Goal: Task Accomplishment & Management: Manage account settings

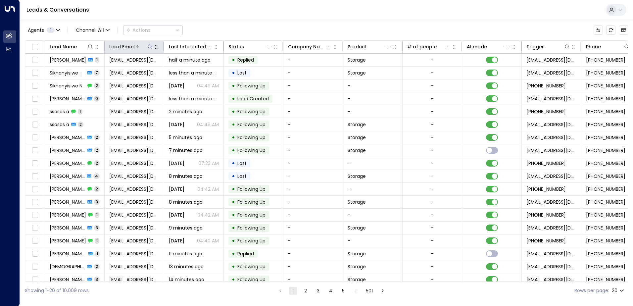
click at [150, 46] on icon at bounding box center [149, 46] width 5 height 5
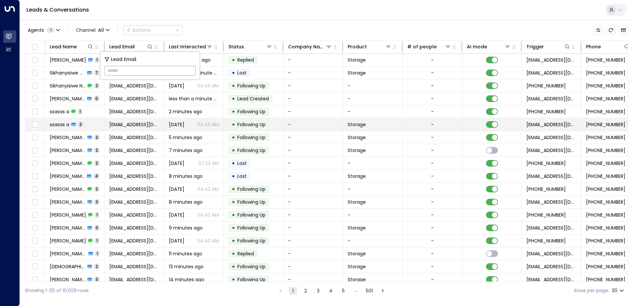
type input "**********"
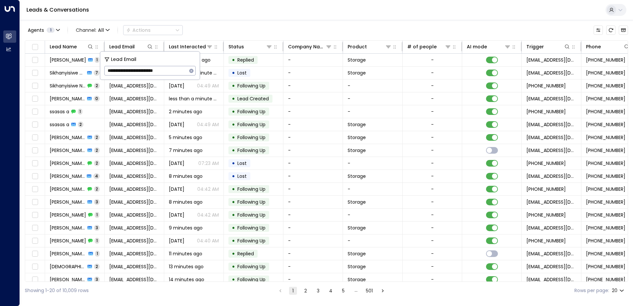
click at [236, 8] on div "Leads & Conversations" at bounding box center [326, 10] width 613 height 20
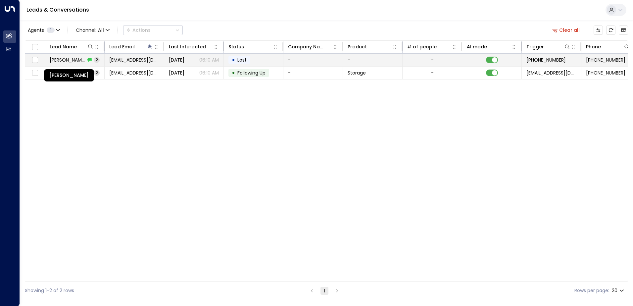
click at [72, 61] on span "[PERSON_NAME]" at bounding box center [68, 60] width 36 height 7
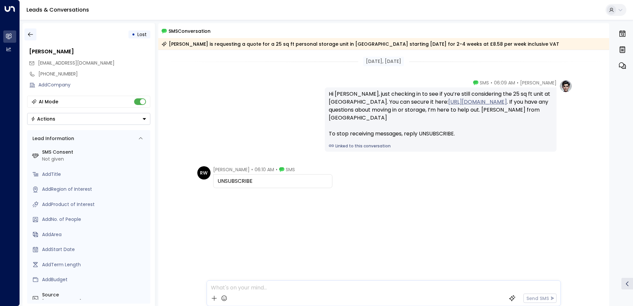
click at [32, 33] on icon "button" at bounding box center [30, 34] width 7 height 7
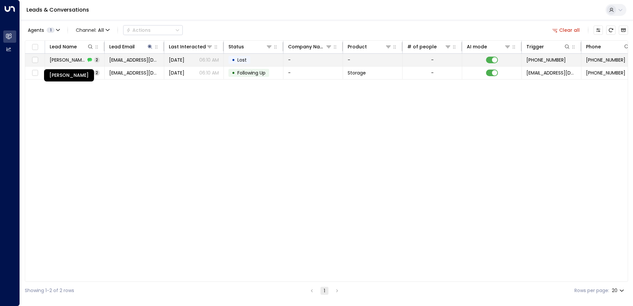
click at [74, 61] on span "[PERSON_NAME]" at bounding box center [68, 60] width 36 height 7
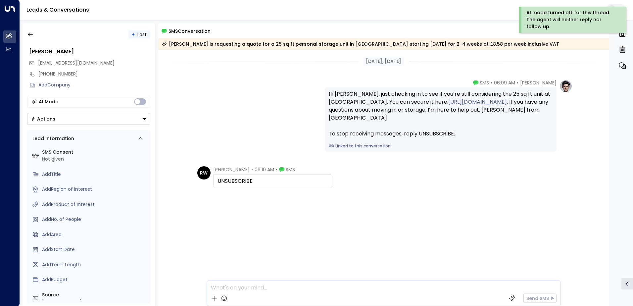
click at [146, 120] on icon "Button group with a nested menu" at bounding box center [144, 119] width 5 height 5
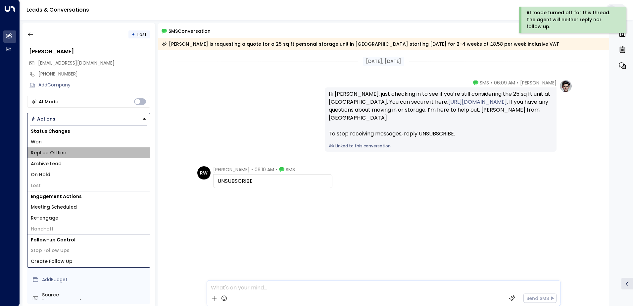
click at [80, 148] on li "Replied Offline" at bounding box center [88, 152] width 122 height 11
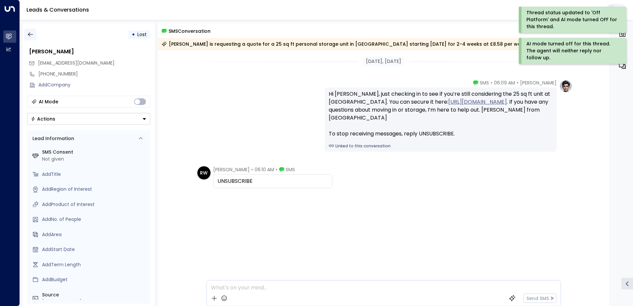
click at [33, 34] on icon "button" at bounding box center [30, 34] width 5 height 4
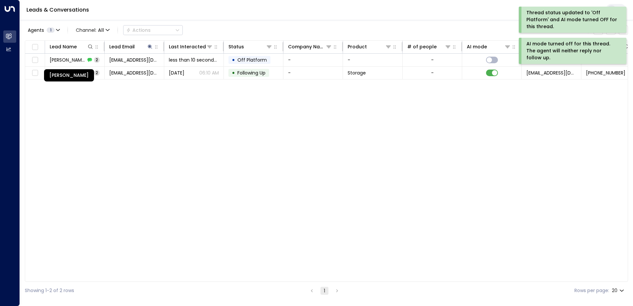
click at [56, 72] on div "[PERSON_NAME]" at bounding box center [69, 75] width 50 height 12
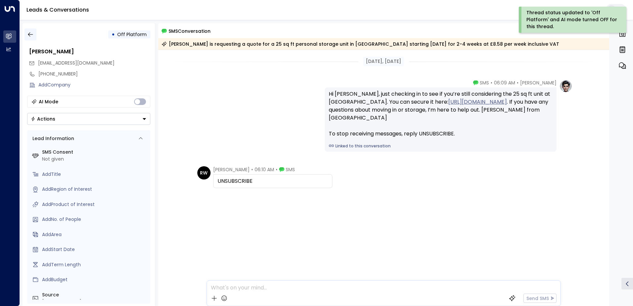
click at [31, 31] on icon "button" at bounding box center [30, 34] width 7 height 7
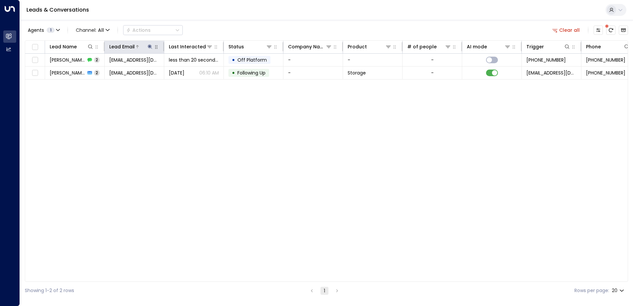
click at [151, 49] on button at bounding box center [150, 46] width 7 height 7
click at [189, 71] on icon "button" at bounding box center [191, 70] width 5 height 5
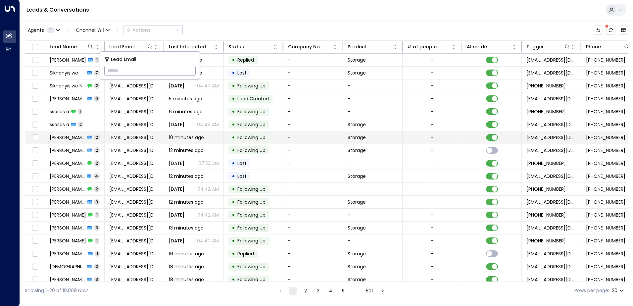
type input "**********"
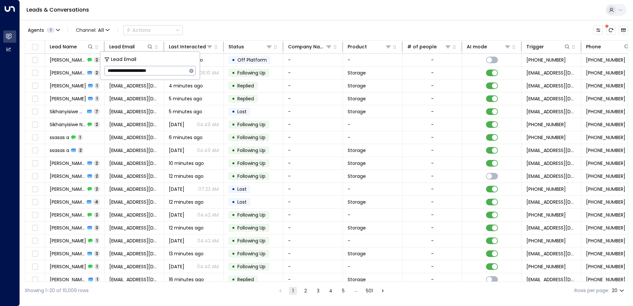
click at [200, 14] on div "Leads & Conversations" at bounding box center [326, 10] width 613 height 20
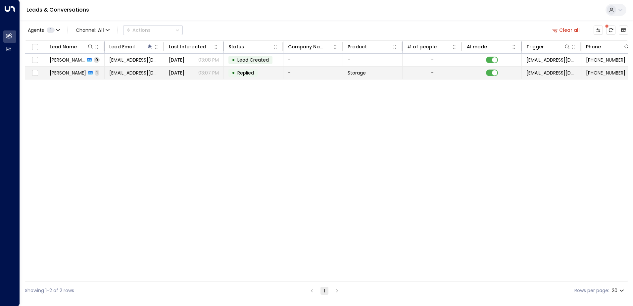
click at [61, 72] on span "[PERSON_NAME]" at bounding box center [68, 73] width 36 height 7
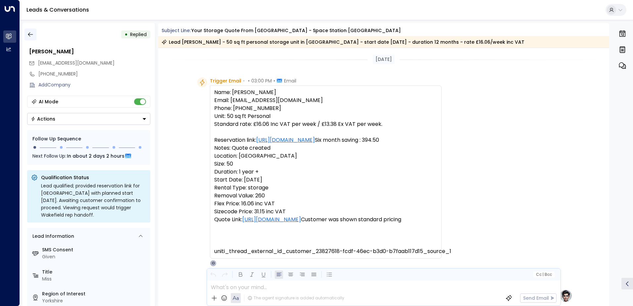
click at [34, 34] on button "button" at bounding box center [30, 34] width 12 height 12
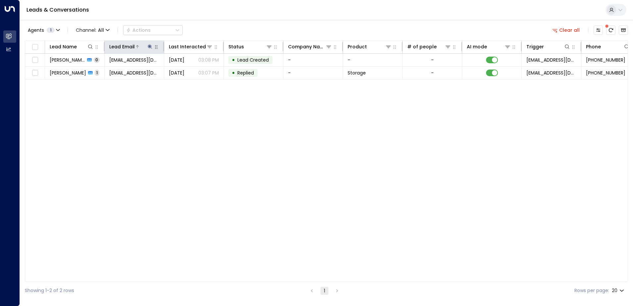
click at [149, 46] on icon at bounding box center [150, 46] width 4 height 4
click at [192, 71] on icon "button" at bounding box center [191, 71] width 4 height 4
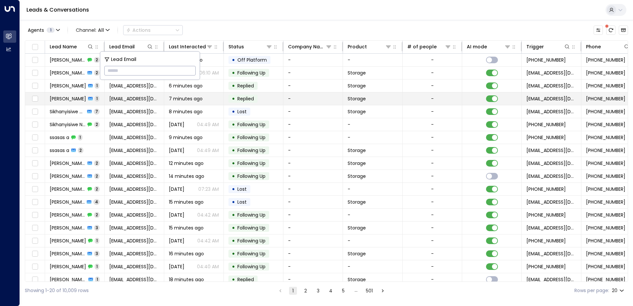
type input "**********"
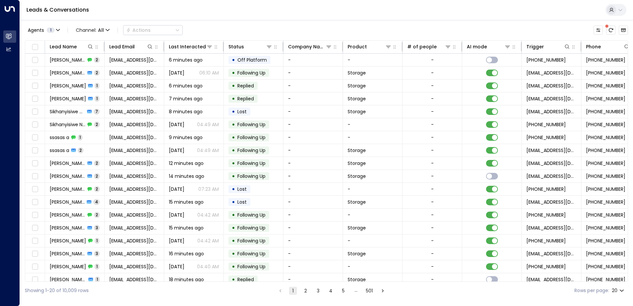
click at [185, 12] on div "Leads & Conversations" at bounding box center [326, 10] width 613 height 20
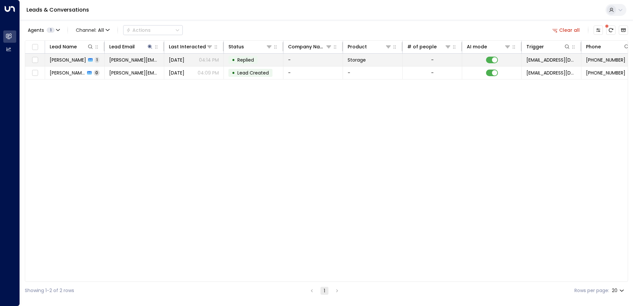
click at [61, 59] on span "[PERSON_NAME]" at bounding box center [68, 60] width 36 height 7
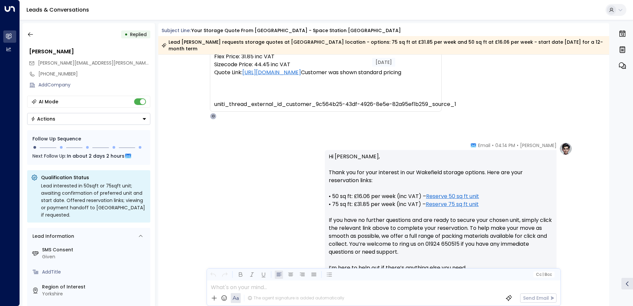
scroll to position [221, 0]
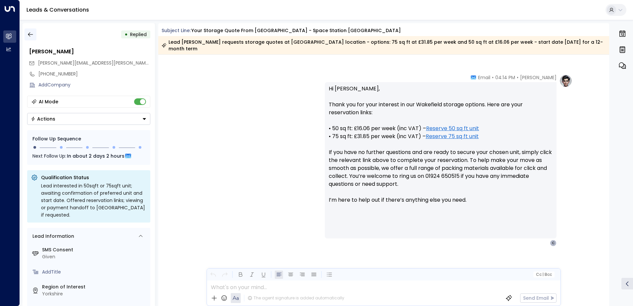
click at [33, 35] on icon "button" at bounding box center [30, 34] width 7 height 7
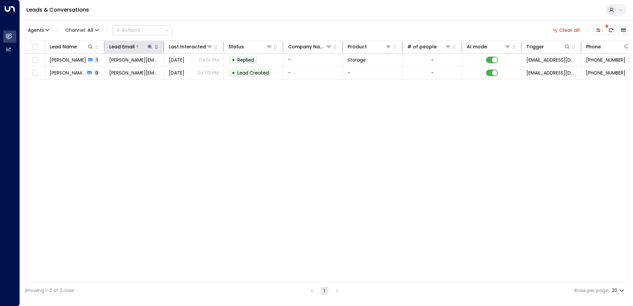
click at [150, 48] on icon at bounding box center [149, 46] width 5 height 5
click at [191, 71] on icon "button" at bounding box center [191, 71] width 4 height 4
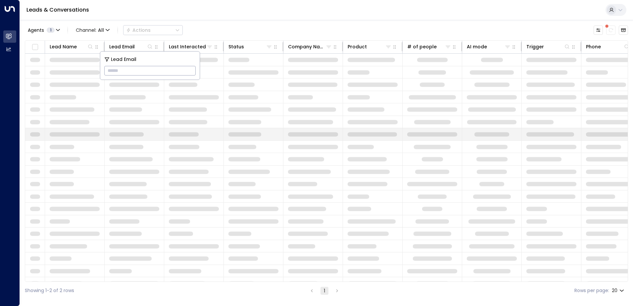
type input "**********"
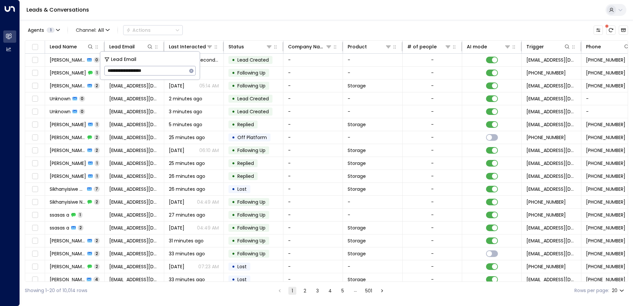
click at [228, 20] on div "Leads & Conversations" at bounding box center [326, 10] width 613 height 20
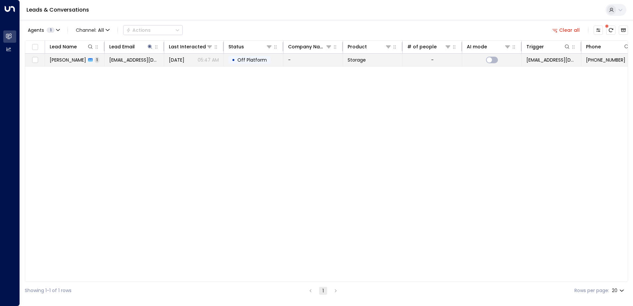
click at [75, 63] on div "[PERSON_NAME] 1" at bounding box center [75, 60] width 50 height 7
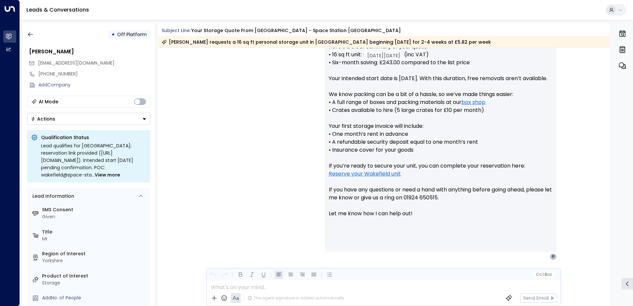
scroll to position [293, 0]
